Goal: Check status

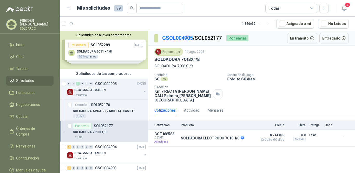
click at [349, 2] on header "Mis solicitudes 39 Todas 2" at bounding box center [207, 8] width 295 height 17
click at [346, 5] on span "2" at bounding box center [348, 4] width 6 height 5
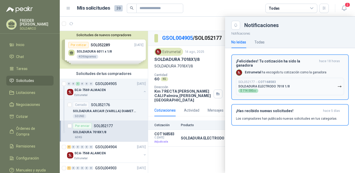
click at [338, 87] on icon "button" at bounding box center [340, 86] width 4 height 4
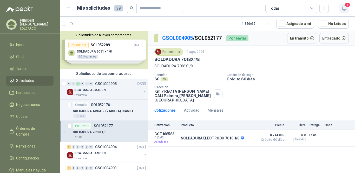
click at [345, 7] on icon "button" at bounding box center [344, 8] width 7 height 7
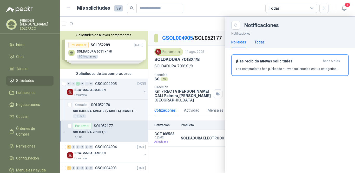
click at [257, 40] on div "Todas" at bounding box center [260, 42] width 10 height 6
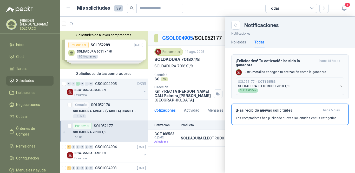
click at [259, 82] on p "SOL052177 → COT168583" at bounding box center [256, 82] width 37 height 4
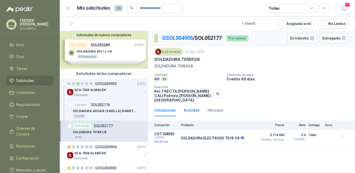
click at [191, 107] on div "Actividad" at bounding box center [191, 110] width 15 height 6
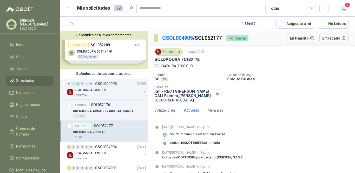
click at [313, 8] on icon at bounding box center [311, 8] width 3 height 1
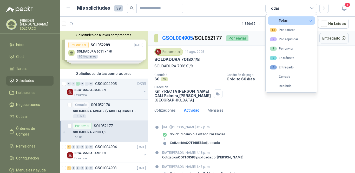
click at [313, 8] on icon at bounding box center [311, 8] width 3 height 1
